Goal: Task Accomplishment & Management: Complete application form

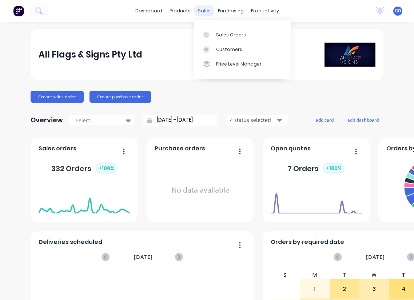
click at [204, 11] on div "sales" at bounding box center [204, 10] width 20 height 11
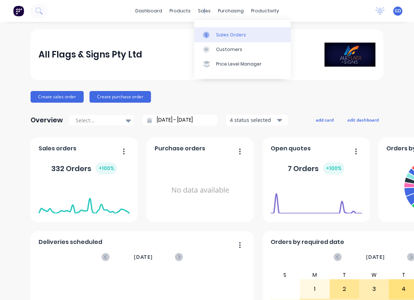
click at [221, 32] on div "Sales Orders" at bounding box center [231, 35] width 30 height 7
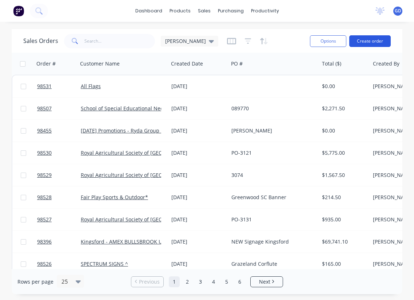
click at [363, 38] on button "Create order" at bounding box center [369, 41] width 41 height 12
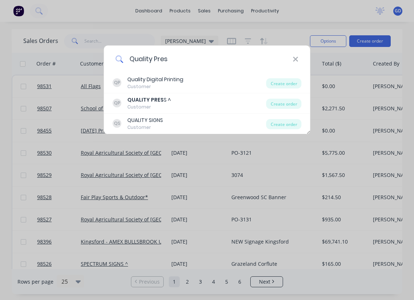
type input "Quality Press"
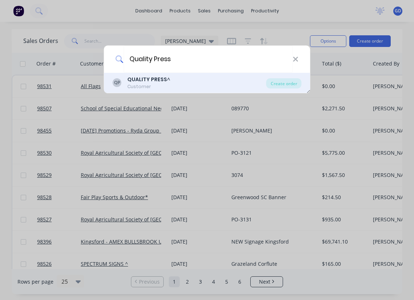
click at [149, 80] on b "QUALITY PRESS" at bounding box center [147, 79] width 40 height 7
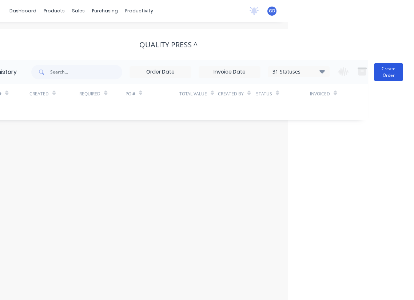
scroll to position [0, 126]
click at [380, 72] on button "Create Order" at bounding box center [388, 72] width 29 height 18
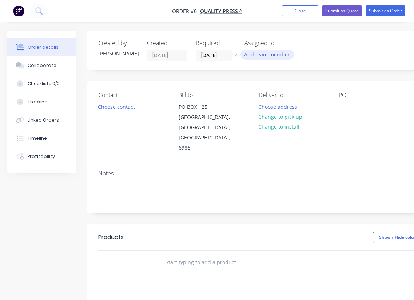
click at [275, 52] on button "Add team member" at bounding box center [268, 55] width 54 height 10
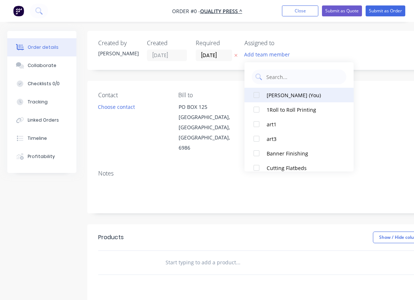
click at [259, 97] on div at bounding box center [256, 95] width 15 height 15
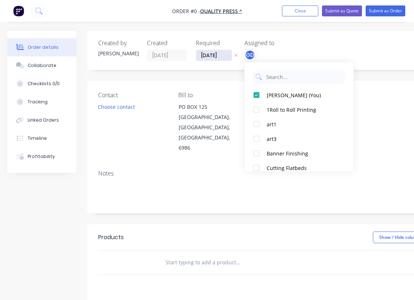
click at [210, 55] on div "Order details Collaborate Checklists 0/0 Tracking Linked Orders Timeline Profit…" at bounding box center [253, 246] width 506 height 430
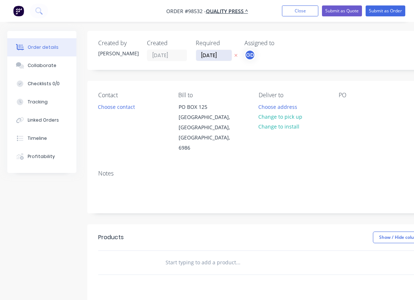
click at [210, 55] on input "[DATE]" at bounding box center [214, 55] width 36 height 11
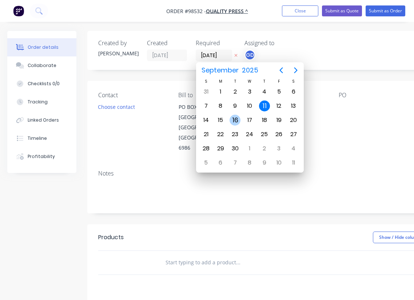
click at [235, 119] on div "16" at bounding box center [235, 120] width 11 height 11
type input "16/09/25"
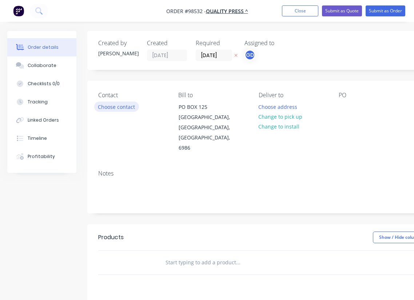
click at [122, 109] on button "Choose contact" at bounding box center [116, 107] width 45 height 10
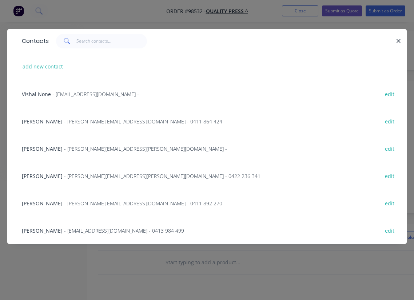
click at [34, 123] on span "Grant Coutts" at bounding box center [42, 121] width 41 height 7
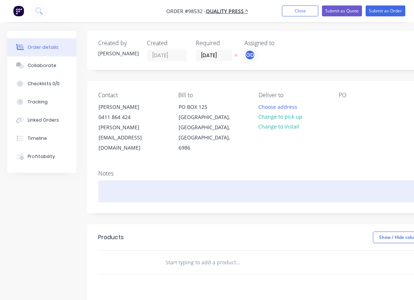
click at [108, 180] on div at bounding box center [292, 191] width 389 height 22
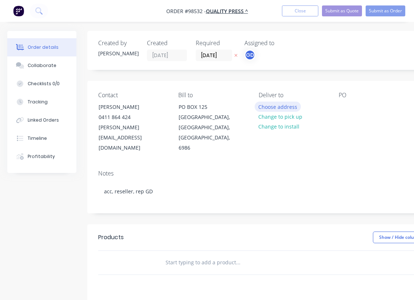
click at [279, 107] on button "Choose address" at bounding box center [278, 107] width 47 height 10
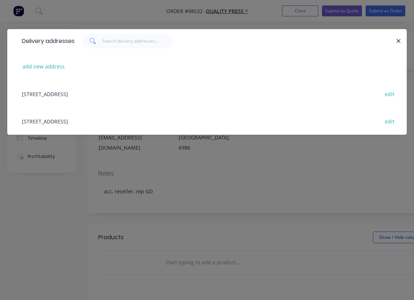
click at [59, 120] on div "8 BABEL ROAD, WELSHPOOL, Western Australia, Australia, 6106 edit" at bounding box center [207, 120] width 378 height 27
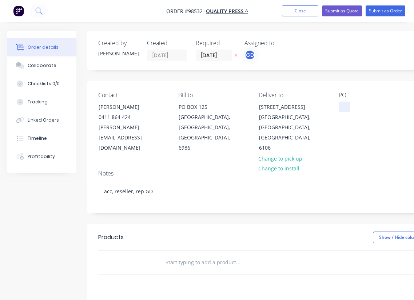
click at [344, 104] on div at bounding box center [345, 107] width 12 height 11
drag, startPoint x: 344, startPoint y: 108, endPoint x: 242, endPoint y: 50, distance: 118.0
click at [269, 0] on html "Order #98532 - QUALITY PRESS ^ Add product Close Submit as Quote Submit as Orde…" at bounding box center [207, 230] width 414 height 460
click at [346, 108] on div at bounding box center [345, 107] width 12 height 11
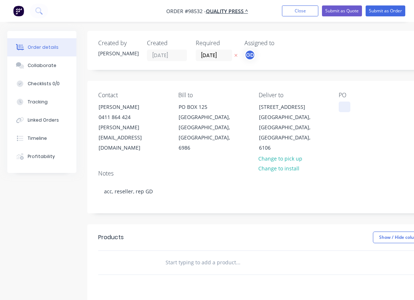
paste div
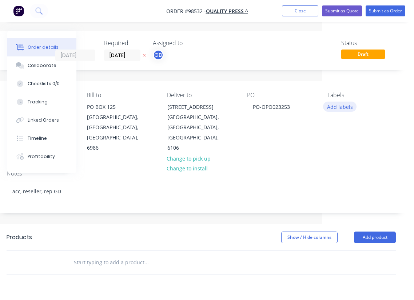
scroll to position [0, 92]
click at [342, 105] on button "Add labels" at bounding box center [339, 107] width 33 height 10
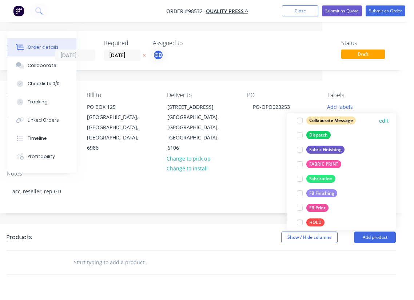
scroll to position [132, 0]
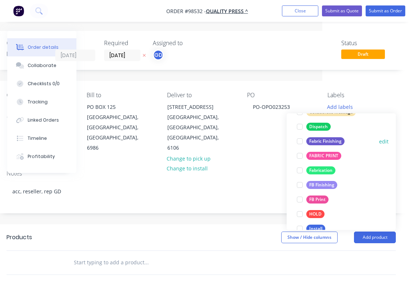
click at [326, 143] on div "Fabric Finishing" at bounding box center [325, 142] width 38 height 8
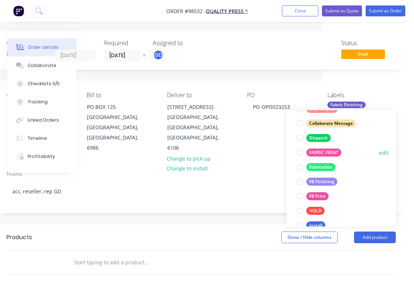
click at [326, 151] on div "FABRIC PRINT" at bounding box center [323, 153] width 35 height 8
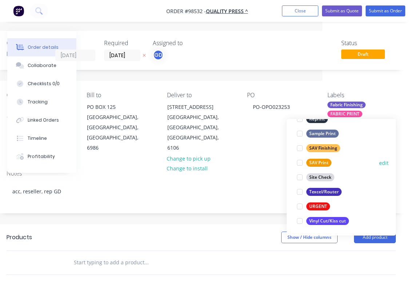
scroll to position [349, 0]
click at [317, 202] on div "URGENT" at bounding box center [318, 206] width 24 height 8
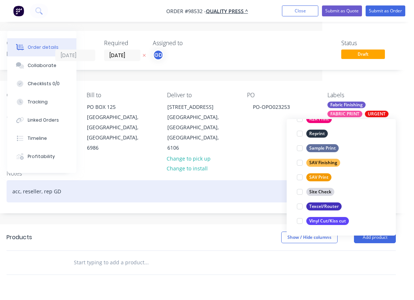
click at [227, 180] on div "acc, reseller, rep GD" at bounding box center [201, 191] width 389 height 22
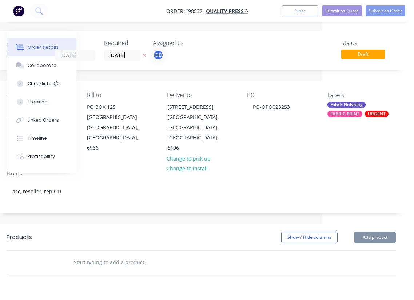
click at [104, 251] on div at bounding box center [196, 263] width 262 height 24
click at [98, 255] on input "text" at bounding box center [147, 262] width 146 height 15
click at [382, 298] on button "add delivery fee" at bounding box center [372, 303] width 47 height 10
type input "30"
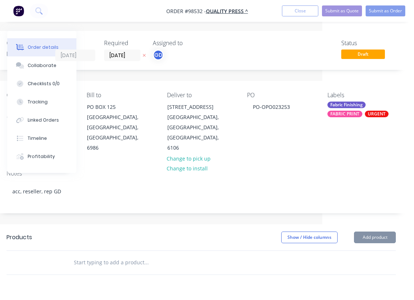
click at [201, 274] on div at bounding box center [201, 274] width 389 height 0
click at [112, 255] on input "text" at bounding box center [147, 262] width 146 height 15
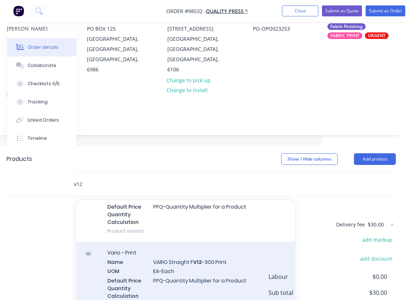
scroll to position [223, 0]
type input "v12"
click at [185, 245] on div "Vario - Print Name VARIO Straight F V12 -300 Print UOM EA-Each Default Price Qu…" at bounding box center [185, 278] width 218 height 74
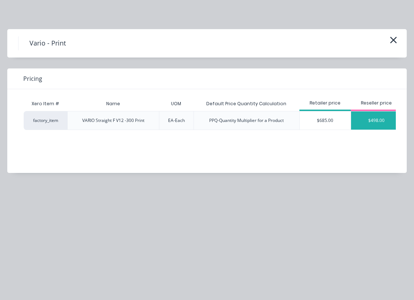
click at [373, 119] on div "$498.00" at bounding box center [376, 120] width 51 height 18
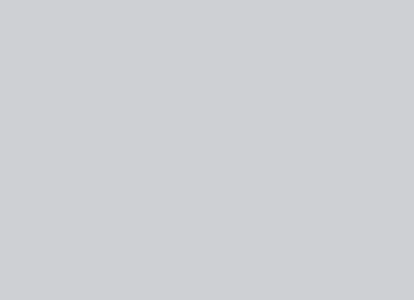
type input "$498.00"
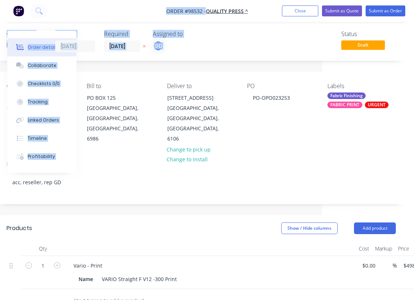
drag, startPoint x: 141, startPoint y: 3, endPoint x: 309, endPoint y: -5, distance: 168.0
click at [309, 0] on html "Order #98532 - QUALITY PRESS ^ Add product Close Submit as Quote Submit as Orde…" at bounding box center [115, 243] width 414 height 504
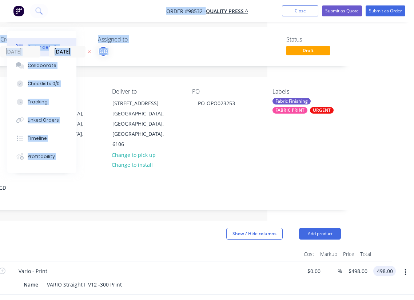
scroll to position [4, 147]
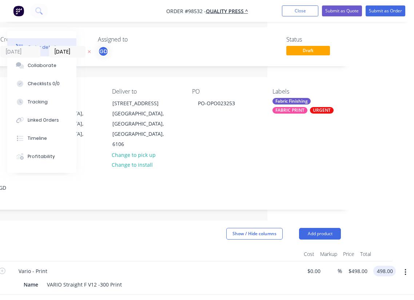
click at [385, 266] on input "498.00" at bounding box center [386, 271] width 20 height 11
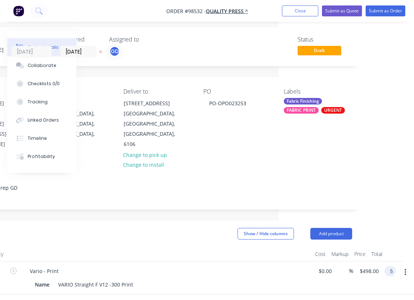
scroll to position [4, 135]
type input "$568.00"
click at [194, 247] on div at bounding box center [166, 254] width 291 height 15
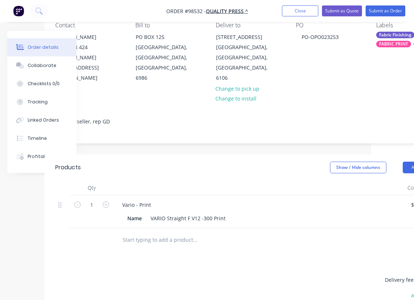
scroll to position [70, 44]
drag, startPoint x: 164, startPoint y: 8, endPoint x: 204, endPoint y: 9, distance: 39.7
click at [204, 9] on nav "Order #98532 - QUALITY PRESS ^ Add product Close Submit as Quote Submit as Order" at bounding box center [207, 11] width 414 height 22
copy span "Order #98532"
click at [302, 12] on button "Close" at bounding box center [300, 10] width 36 height 11
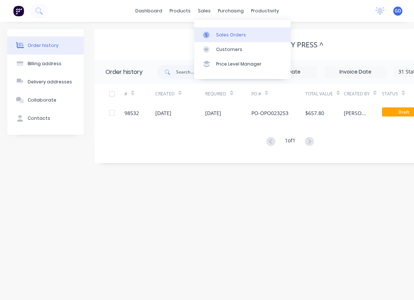
click at [218, 29] on link "Sales Orders" at bounding box center [242, 34] width 96 height 15
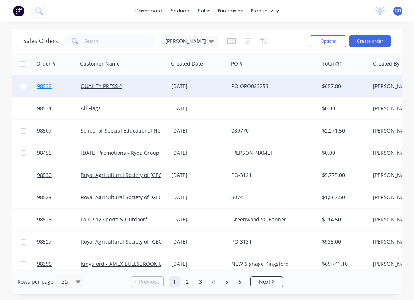
click at [42, 87] on span "98532" at bounding box center [44, 86] width 15 height 7
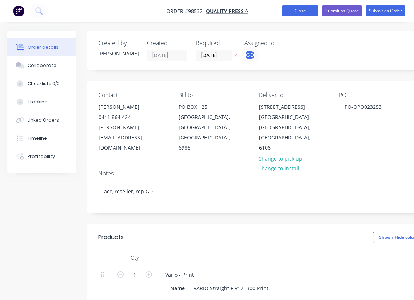
click at [296, 12] on button "Close" at bounding box center [300, 10] width 36 height 11
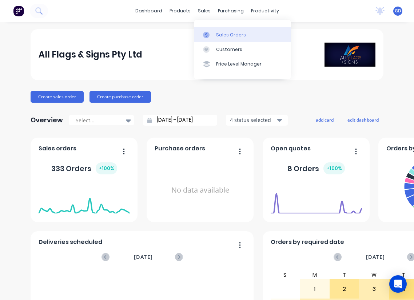
click at [221, 33] on div "Sales Orders" at bounding box center [231, 35] width 30 height 7
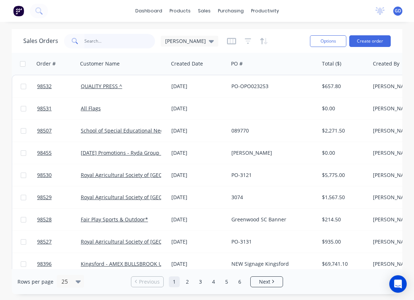
click at [93, 43] on input "text" at bounding box center [119, 41] width 71 height 15
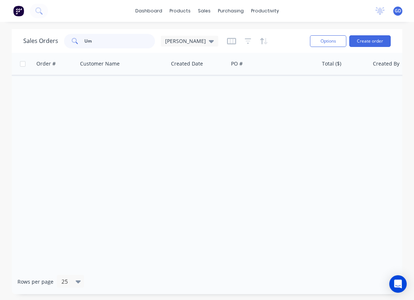
type input "U"
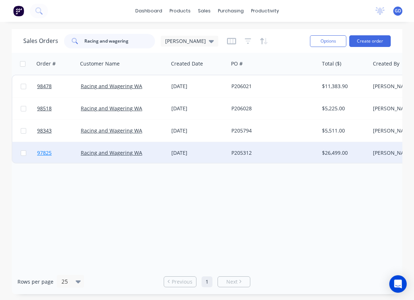
type input "Racing and wagering"
click at [45, 152] on span "97825" at bounding box center [44, 152] width 15 height 7
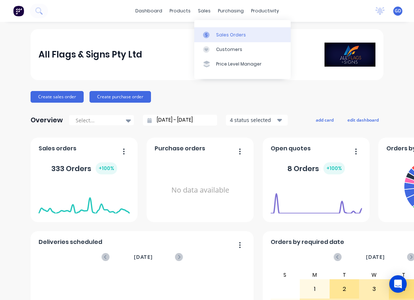
click at [225, 32] on div "Sales Orders" at bounding box center [231, 35] width 30 height 7
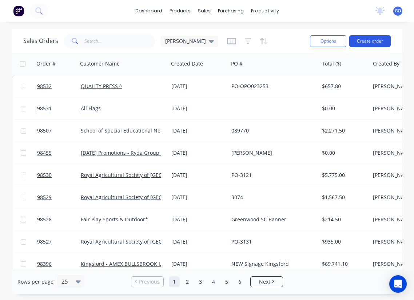
click at [372, 40] on button "Create order" at bounding box center [369, 41] width 41 height 12
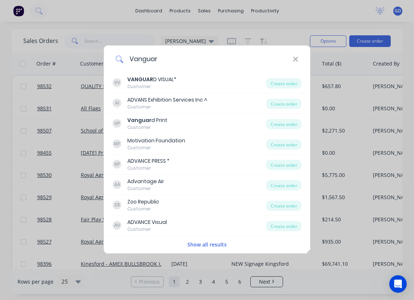
type input "Vanguard"
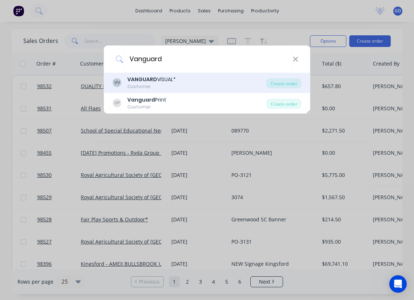
click at [143, 80] on b "VANGUARD" at bounding box center [142, 79] width 30 height 7
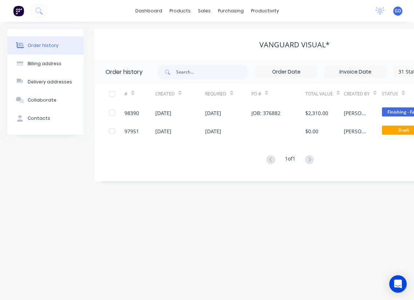
scroll to position [0, 118]
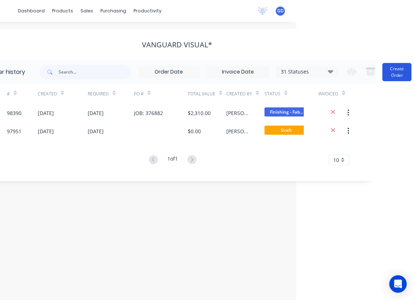
click at [408, 68] on button "Create Order" at bounding box center [397, 72] width 29 height 18
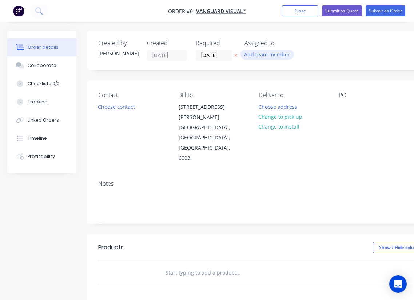
click at [258, 53] on button "Add team member" at bounding box center [268, 55] width 54 height 10
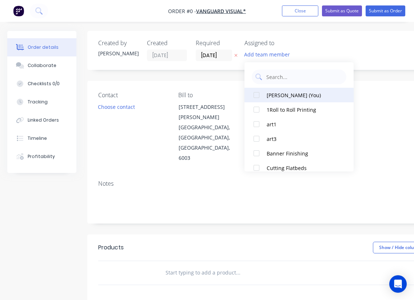
click at [260, 93] on div at bounding box center [256, 95] width 15 height 15
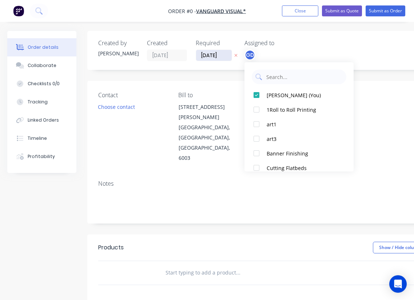
click at [207, 54] on div "Order details Collaborate Checklists 0/0 Tracking Linked Orders Timeline Profit…" at bounding box center [253, 251] width 506 height 440
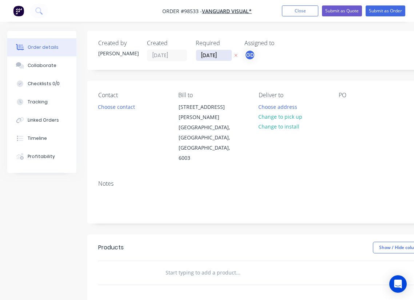
click at [211, 54] on input "[DATE]" at bounding box center [214, 55] width 36 height 11
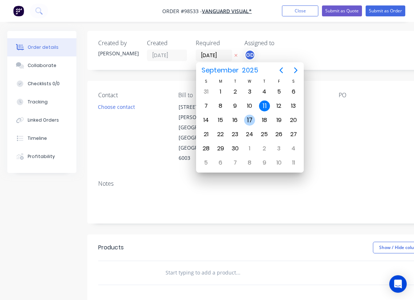
click at [250, 119] on div "17" at bounding box center [249, 120] width 11 height 11
type input "[DATE]"
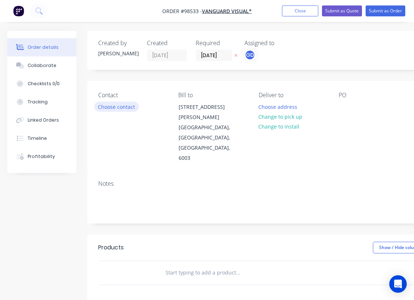
click at [110, 105] on button "Choose contact" at bounding box center [116, 107] width 45 height 10
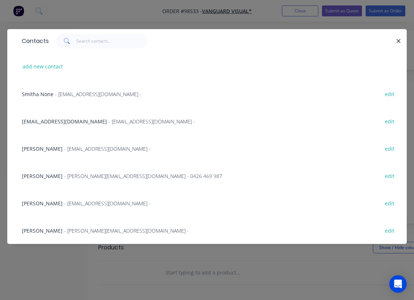
click at [43, 228] on span "[PERSON_NAME]" at bounding box center [42, 230] width 41 height 7
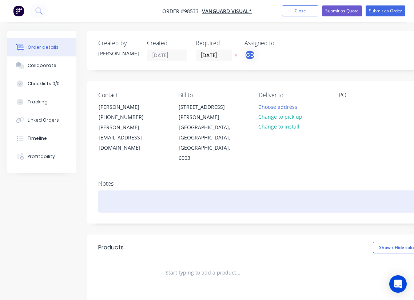
click at [109, 190] on div at bounding box center [292, 201] width 389 height 22
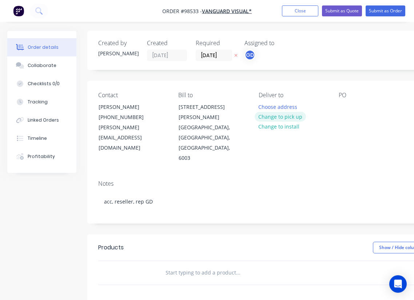
click at [284, 118] on button "Change to pick up" at bounding box center [281, 117] width 52 height 10
click at [344, 110] on div at bounding box center [345, 107] width 12 height 11
paste div
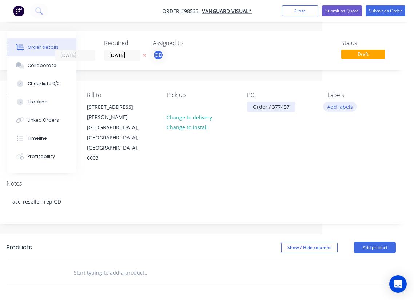
scroll to position [0, 92]
click at [343, 104] on button "Add labels" at bounding box center [339, 107] width 33 height 10
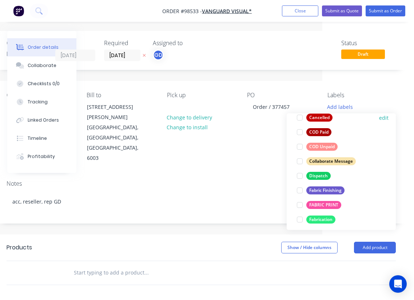
scroll to position [84, 0]
click at [326, 190] on div "Fabric Finishing" at bounding box center [325, 190] width 38 height 8
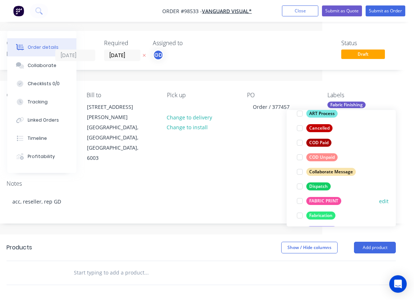
click at [324, 199] on div "FABRIC PRINT" at bounding box center [323, 201] width 35 height 8
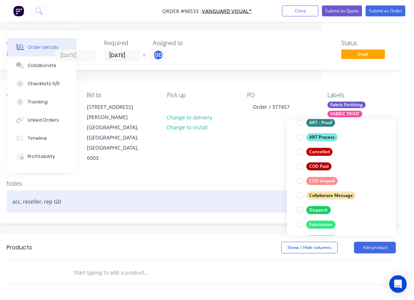
click at [246, 190] on div "acc, reseller, rep GD" at bounding box center [201, 201] width 389 height 22
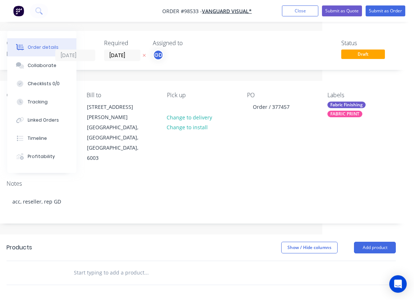
click at [123, 265] on input "text" at bounding box center [147, 272] width 146 height 15
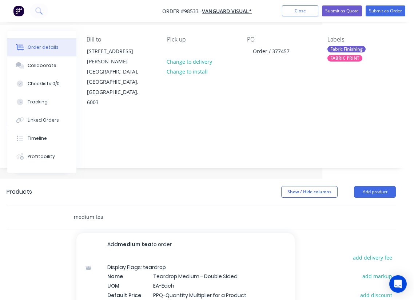
scroll to position [56, 92]
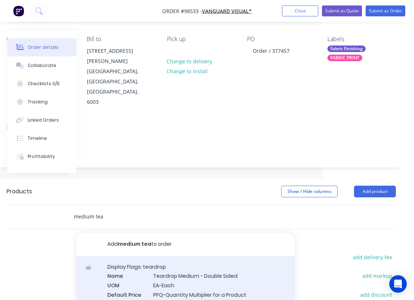
type input "medium tea"
click at [187, 256] on div "Display Flags: teardrop Name Teardrop Medium - Double Sided UOM EA-Each Default…" at bounding box center [185, 293] width 218 height 74
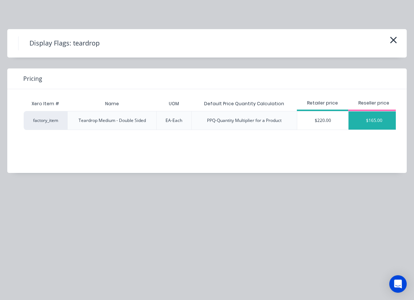
click at [371, 118] on div "$165.00" at bounding box center [374, 120] width 51 height 18
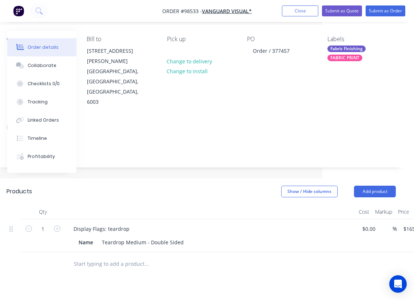
click at [136, 257] on input "text" at bounding box center [147, 264] width 146 height 15
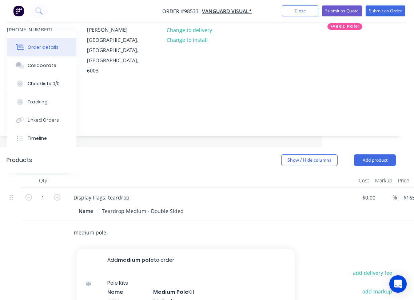
scroll to position [90, 92]
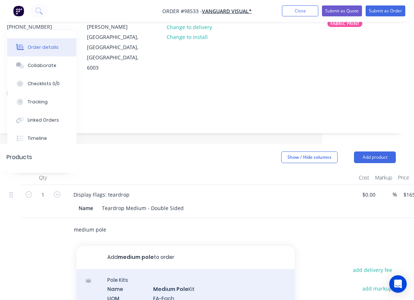
type input "medium pole"
click at [173, 269] on div "Pole Kits Name Medium Pole Kit UOM EA-Each Default Price Quantity Calculation P…" at bounding box center [185, 306] width 218 height 74
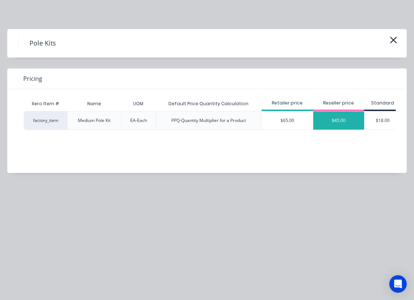
click at [339, 120] on div "$45.00" at bounding box center [338, 120] width 51 height 18
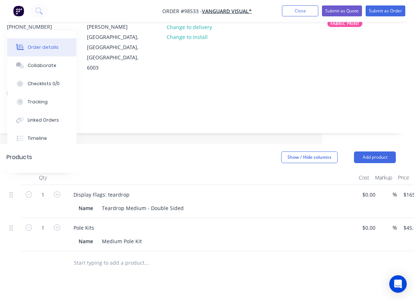
click at [131, 256] on input "text" at bounding box center [147, 263] width 146 height 15
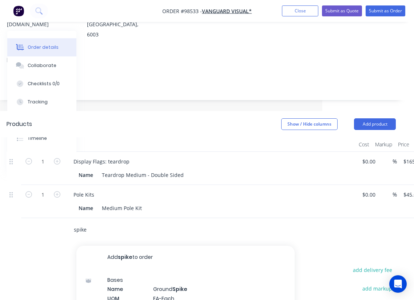
scroll to position [125, 92]
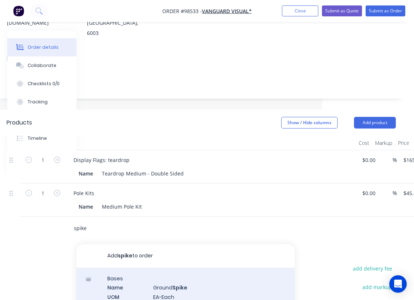
type input "spike"
click at [186, 268] on div "Bases Name Ground Spike UOM EA-Each Default Price Quantity Calculation PPQ-Quan…" at bounding box center [185, 305] width 218 height 74
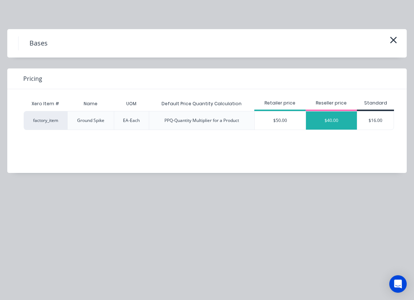
click at [332, 124] on div "$40.00" at bounding box center [331, 120] width 51 height 18
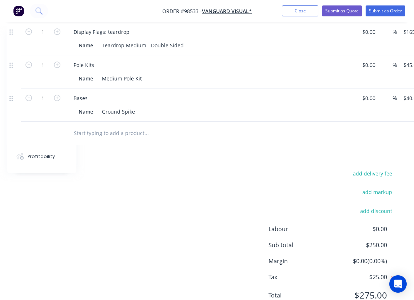
scroll to position [0, 92]
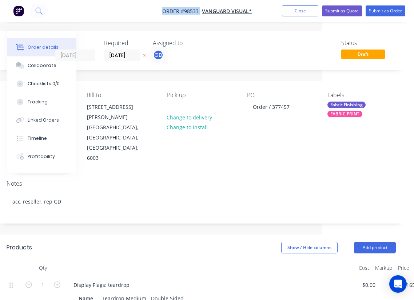
drag, startPoint x: 157, startPoint y: 7, endPoint x: 199, endPoint y: 10, distance: 42.3
click at [199, 10] on nav "Order #98533 - VANGUARD VISUAL* Add product Close Submit as Quote Submit as Ord…" at bounding box center [207, 11] width 414 height 22
copy span "Order #98533"
click at [297, 12] on button "Close" at bounding box center [300, 10] width 36 height 11
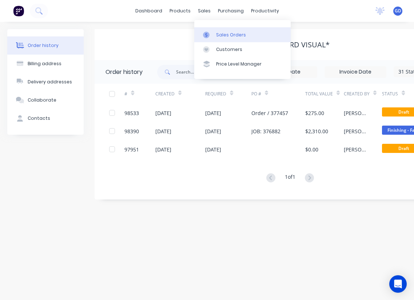
click at [223, 37] on div "Sales Orders" at bounding box center [231, 35] width 30 height 7
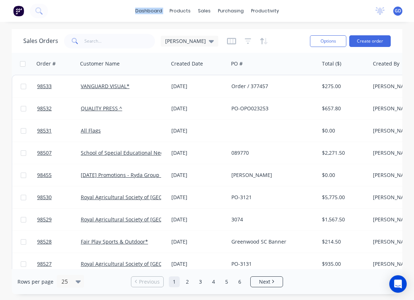
drag, startPoint x: 151, startPoint y: 1, endPoint x: 254, endPoint y: -5, distance: 103.2
click at [254, 0] on html "dashboard products sales purchasing productivity dashboard products Product Cat…" at bounding box center [207, 150] width 414 height 300
click at [131, 2] on div "dashboard products sales purchasing productivity dashboard products Product Cat…" at bounding box center [207, 11] width 414 height 22
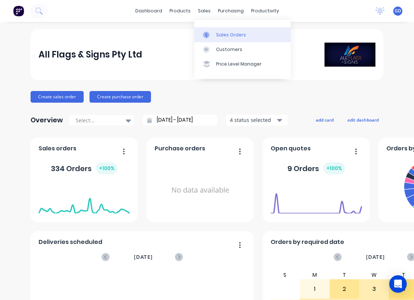
click at [223, 35] on div "Sales Orders" at bounding box center [231, 35] width 30 height 7
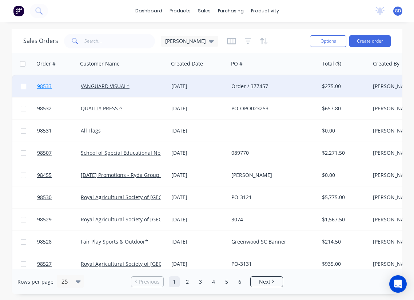
click at [45, 90] on link "98533" at bounding box center [59, 86] width 44 height 22
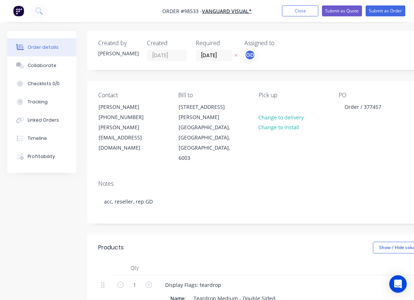
type input "$165.00"
type input "$45.00"
type input "$40.00"
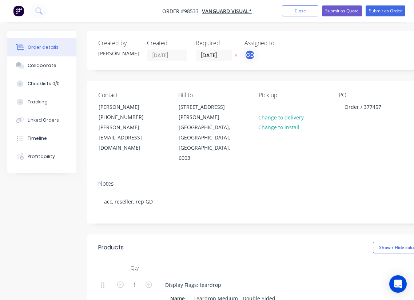
type input "$40.00"
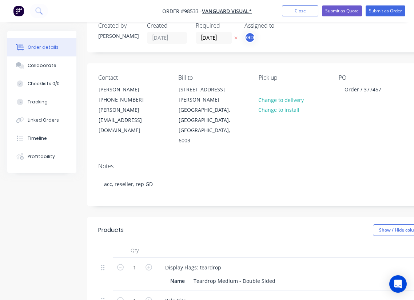
scroll to position [20, 0]
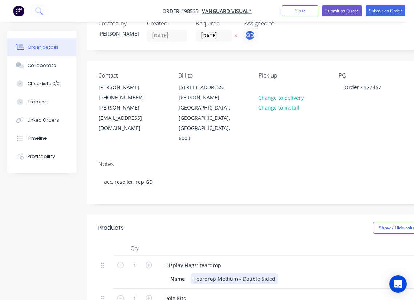
click at [280, 273] on div "Name Teardrop Medium - Double Sided" at bounding box center [300, 278] width 266 height 11
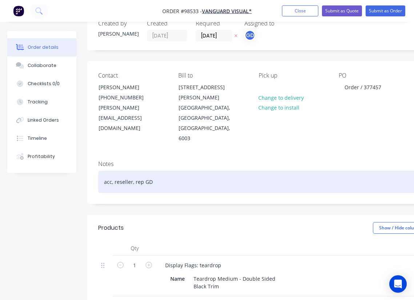
click at [190, 171] on div "acc, reseller, rep GD" at bounding box center [292, 182] width 389 height 22
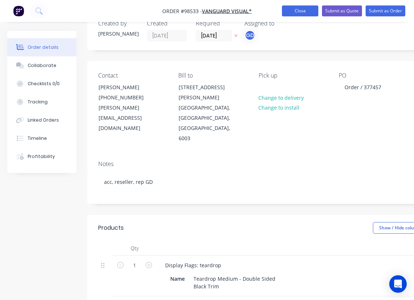
click at [302, 11] on button "Close" at bounding box center [300, 10] width 36 height 11
